Goal: Navigation & Orientation: Find specific page/section

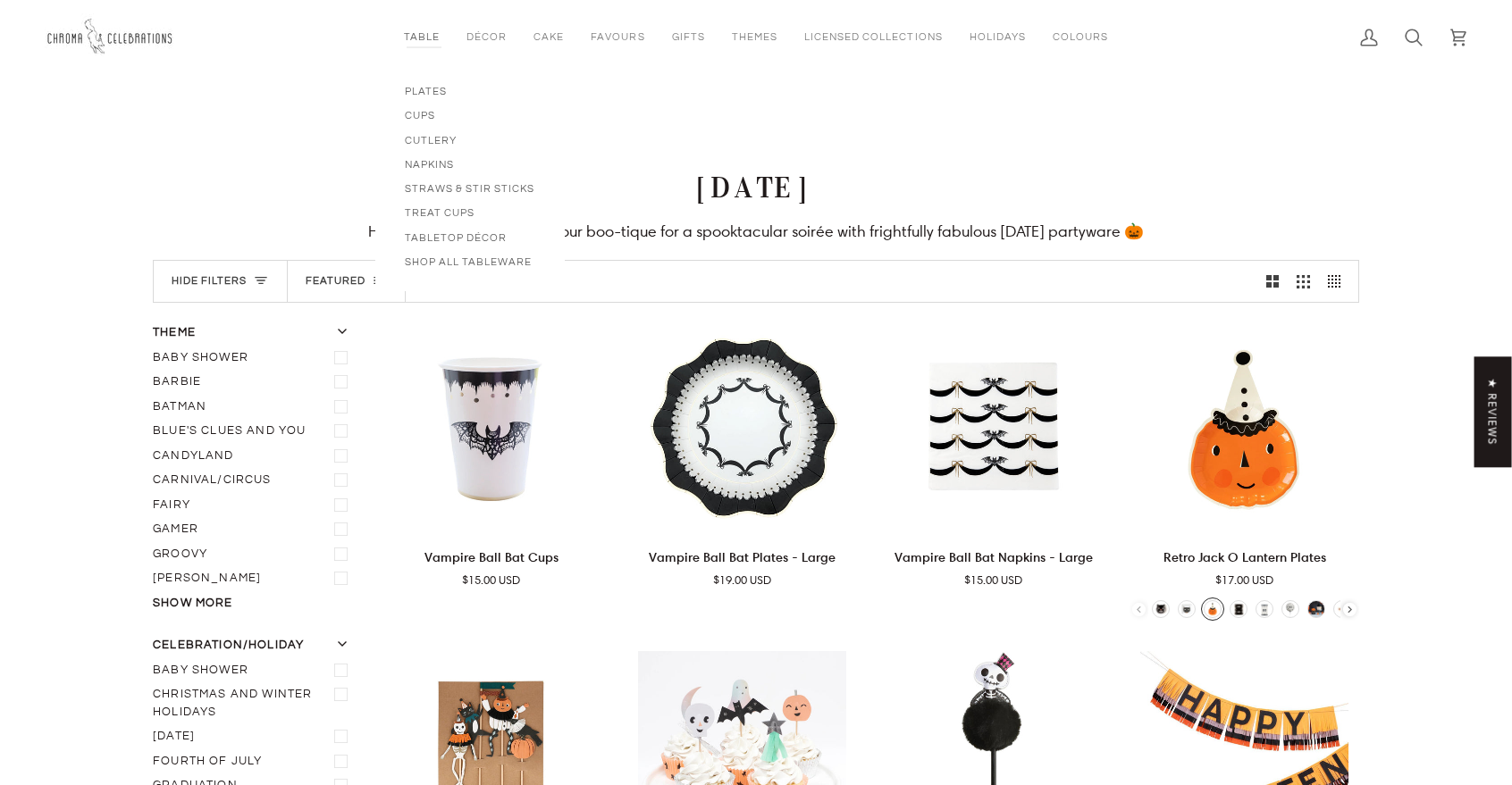
click at [432, 43] on link "Table" at bounding box center [422, 37] width 62 height 74
click at [430, 38] on link "Table" at bounding box center [422, 37] width 62 height 74
click at [552, 92] on span "Cake Toppers" at bounding box center [600, 91] width 132 height 15
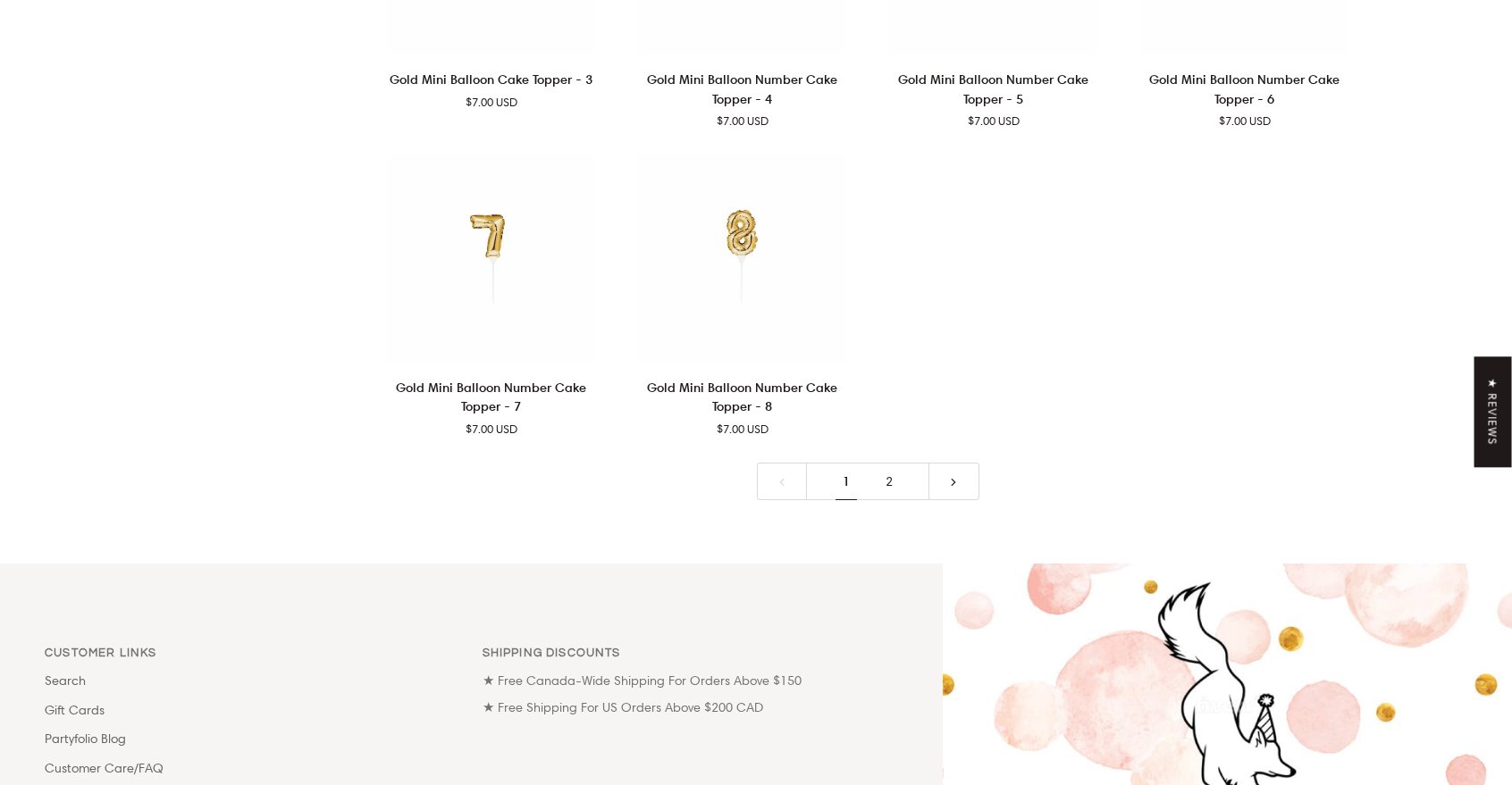
scroll to position [4247, 0]
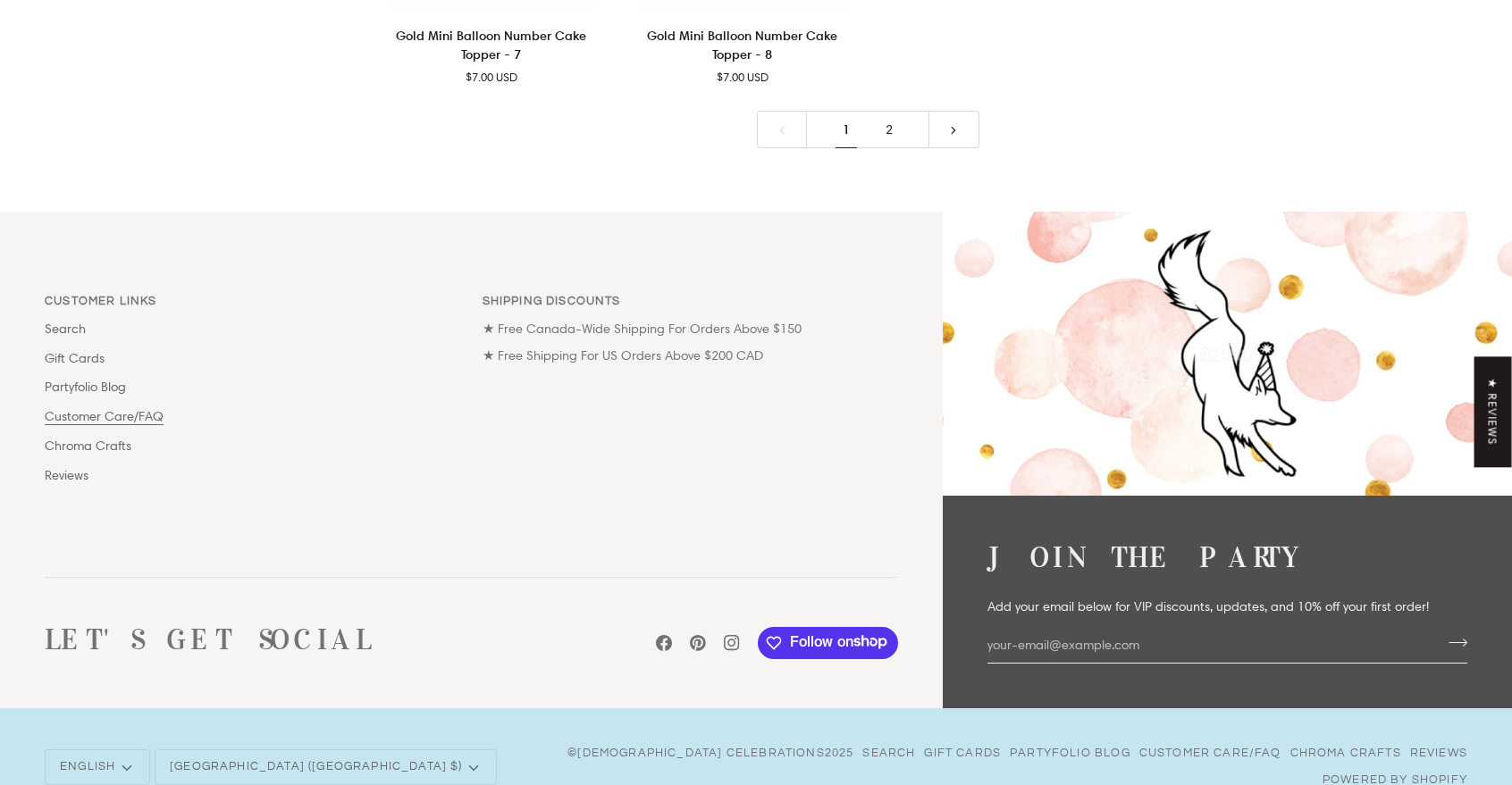
click at [110, 409] on link "Customer Care/FAQ" at bounding box center [104, 416] width 119 height 16
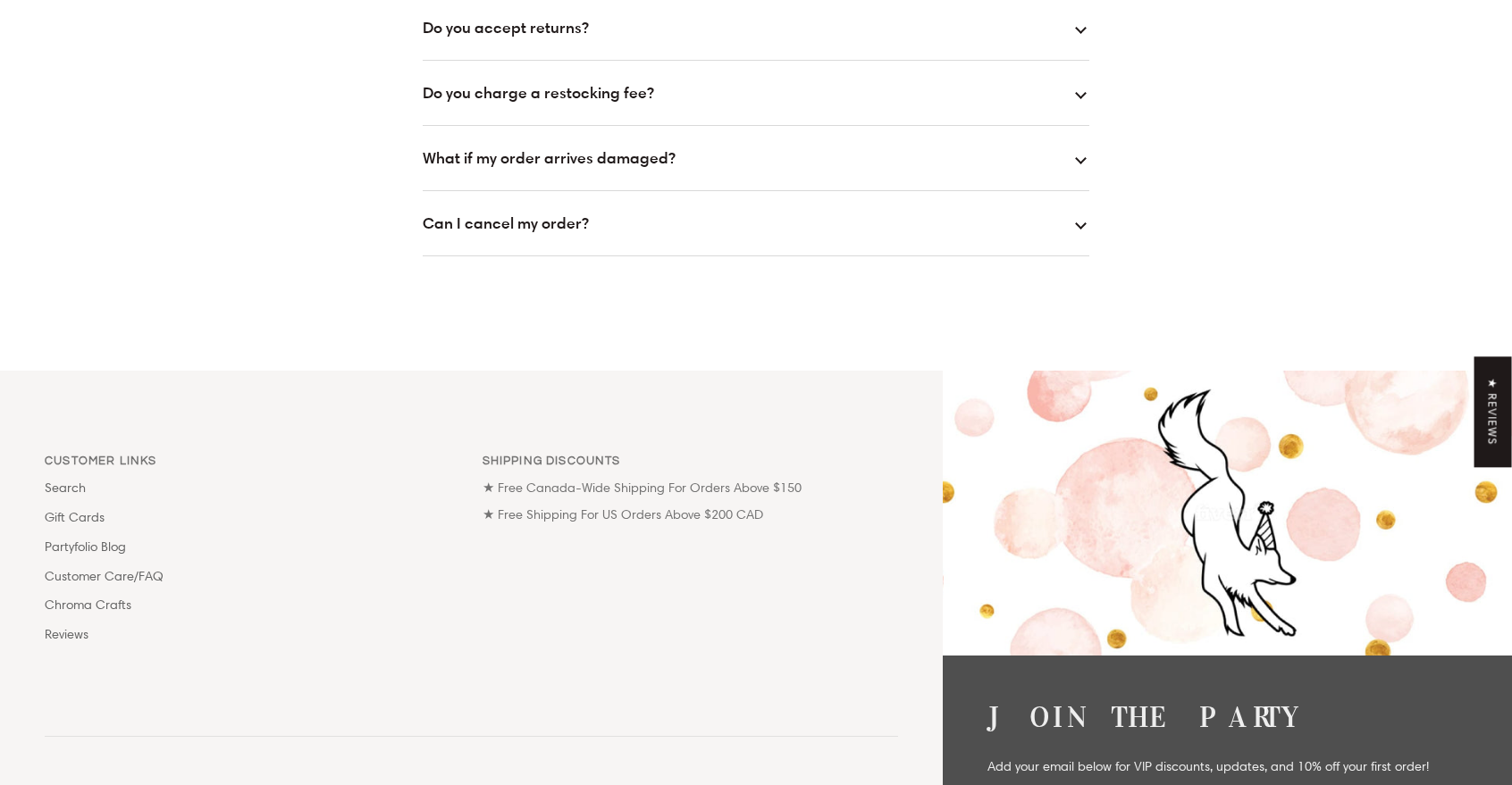
scroll to position [1176, 0]
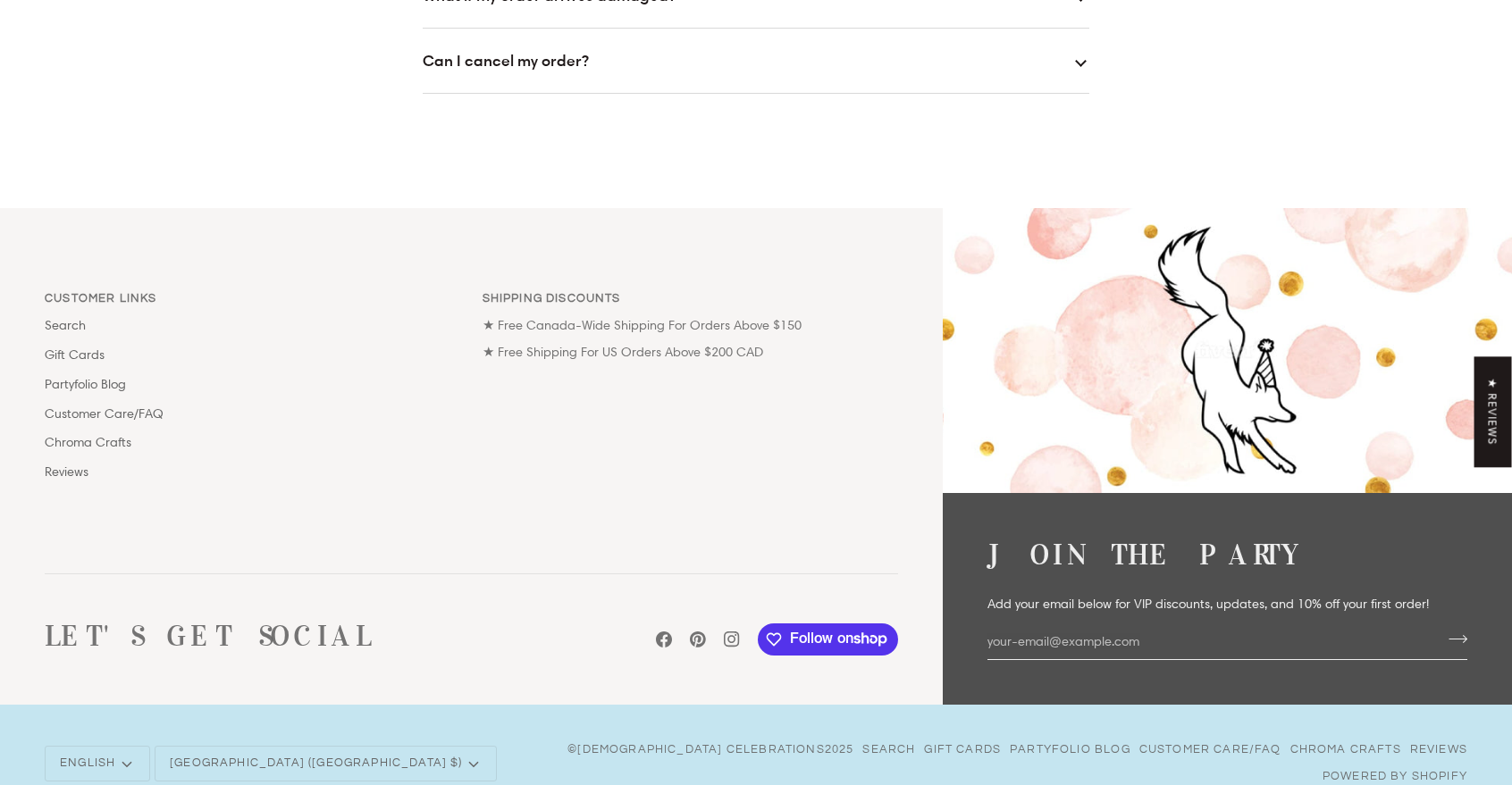
click at [89, 294] on p "Customer Links" at bounding box center [252, 303] width 416 height 26
click at [67, 387] on link "Partyfolio Blog" at bounding box center [85, 384] width 81 height 16
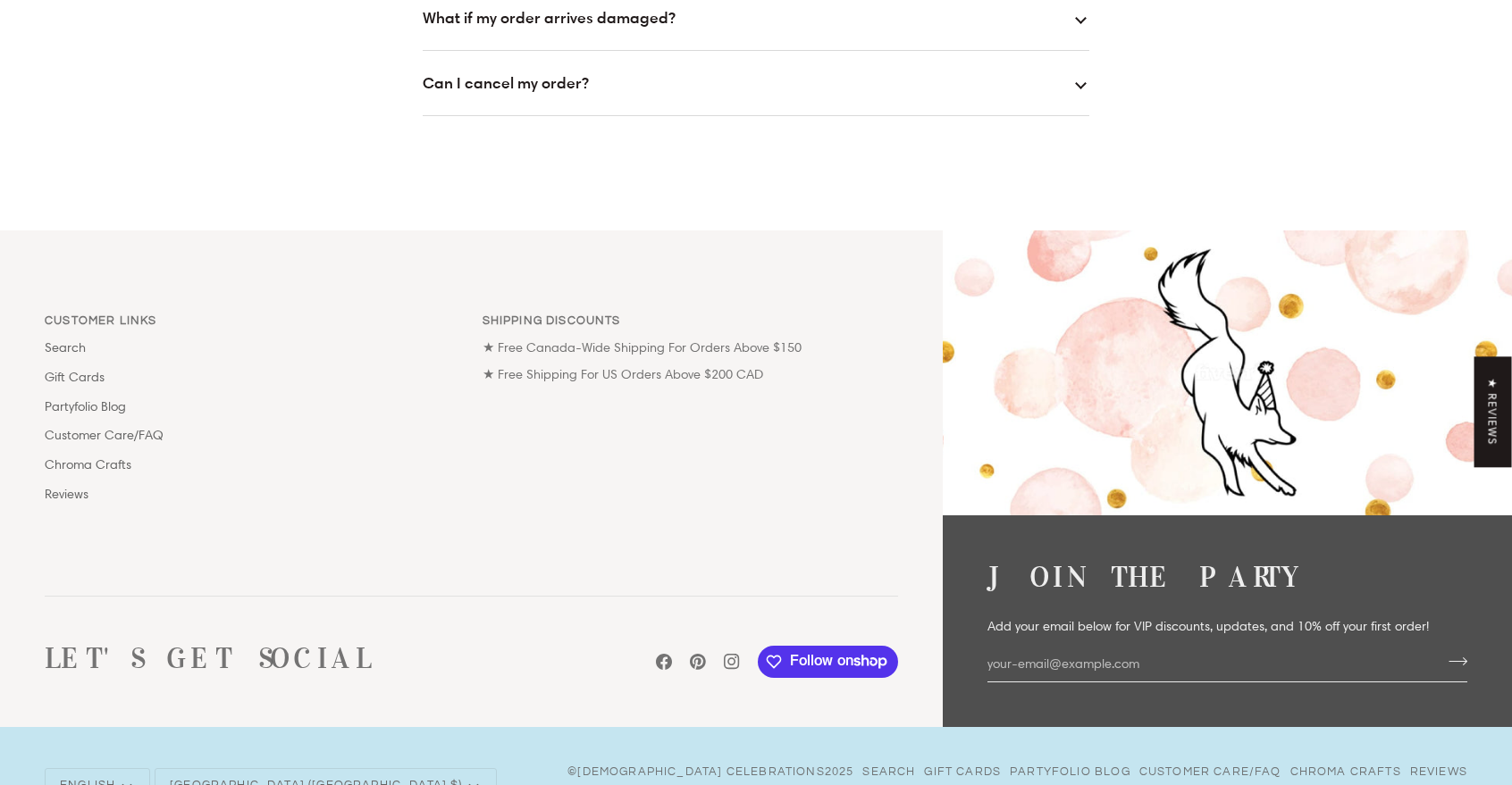
scroll to position [1212, 0]
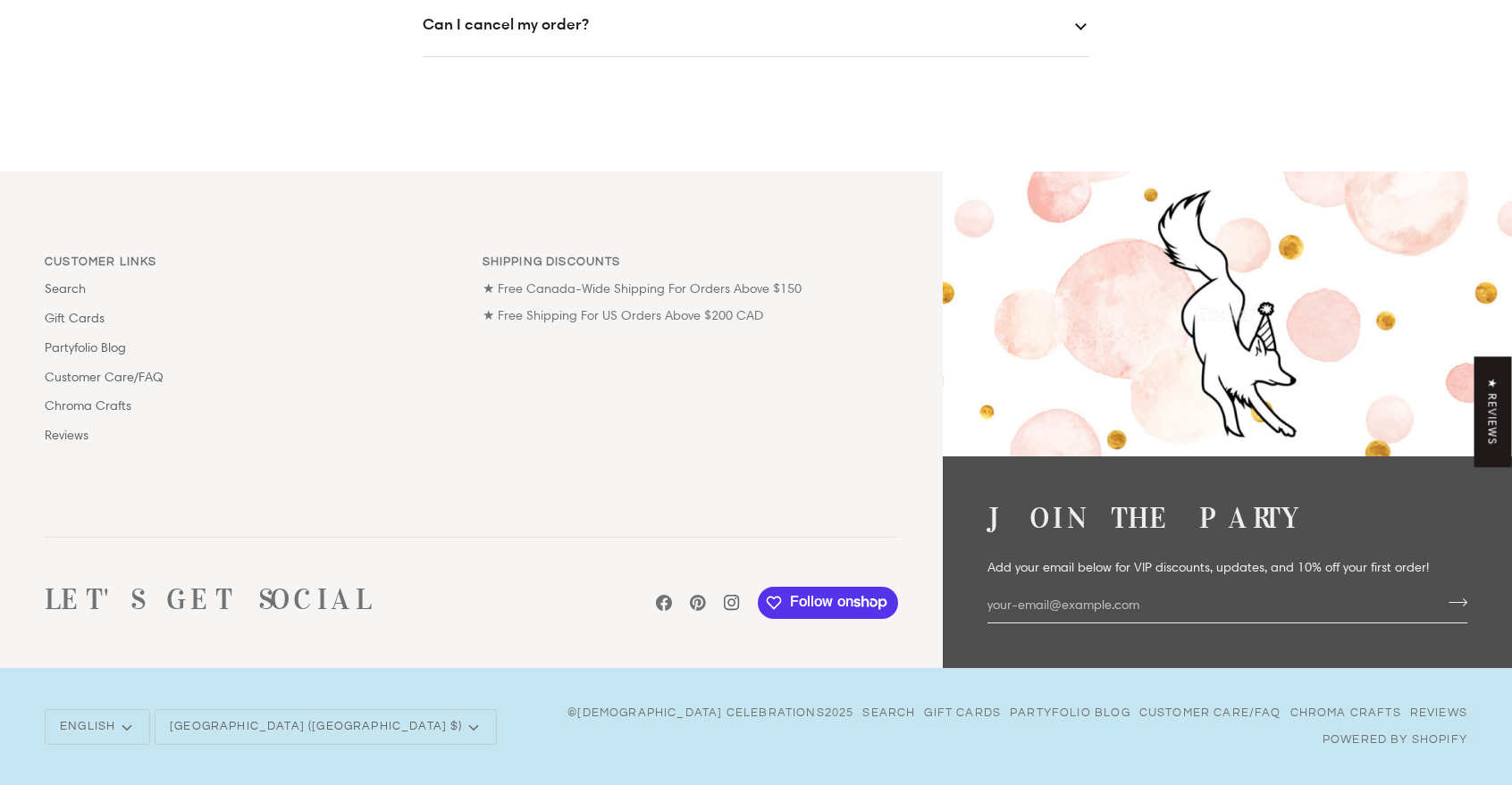
click at [727, 601] on icon at bounding box center [732, 602] width 16 height 16
